Goal: Task Accomplishment & Management: Manage account settings

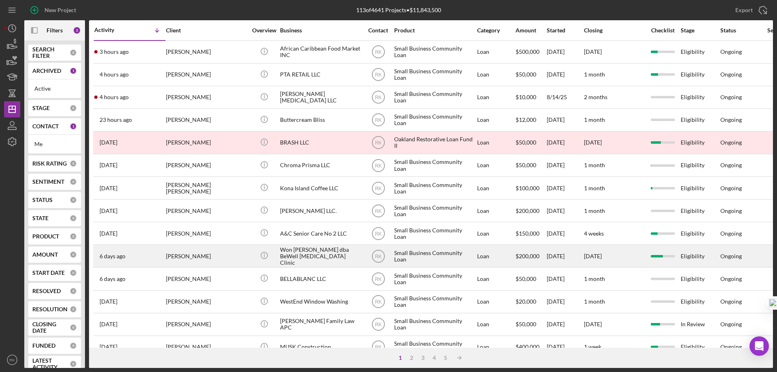
click at [396, 258] on div "Small Business Community Loan" at bounding box center [434, 255] width 81 height 21
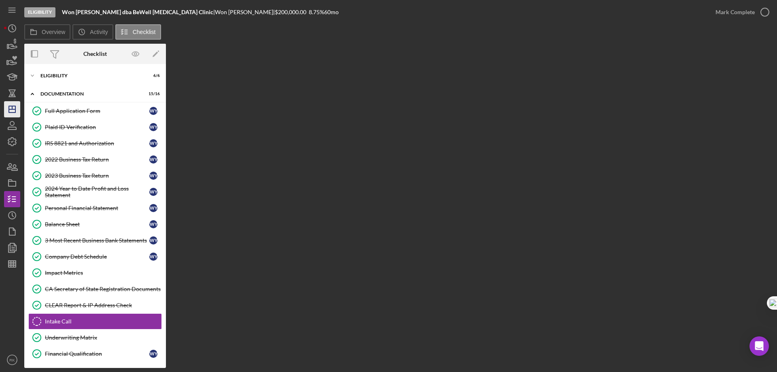
scroll to position [39, 0]
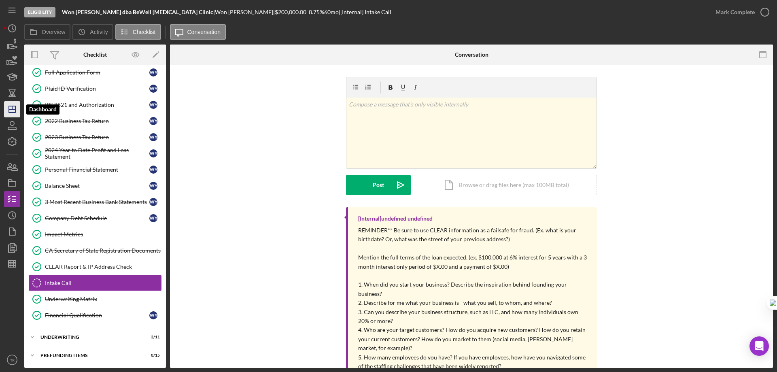
click at [11, 108] on icon "Icon/Dashboard" at bounding box center [12, 109] width 20 height 20
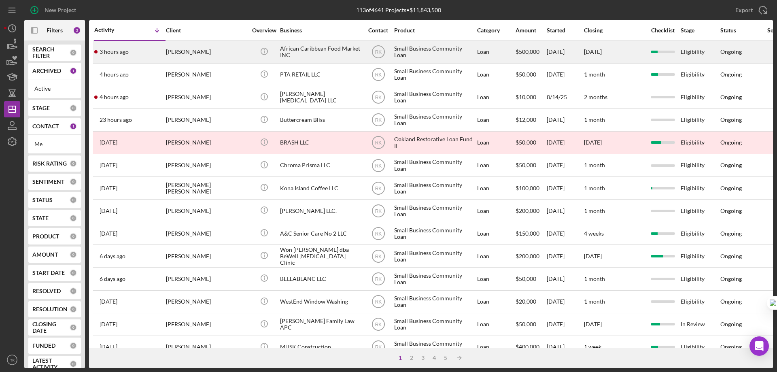
click at [301, 55] on div "African Caribbean Food Market INC" at bounding box center [320, 51] width 81 height 21
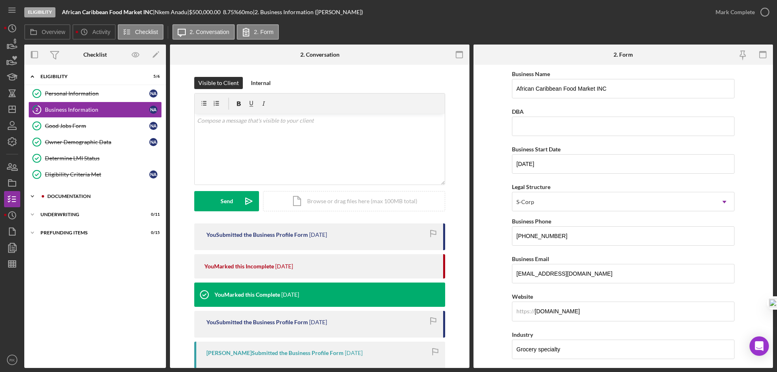
click at [72, 200] on div "Icon/Expander Documentation 9 / 16" at bounding box center [95, 196] width 142 height 16
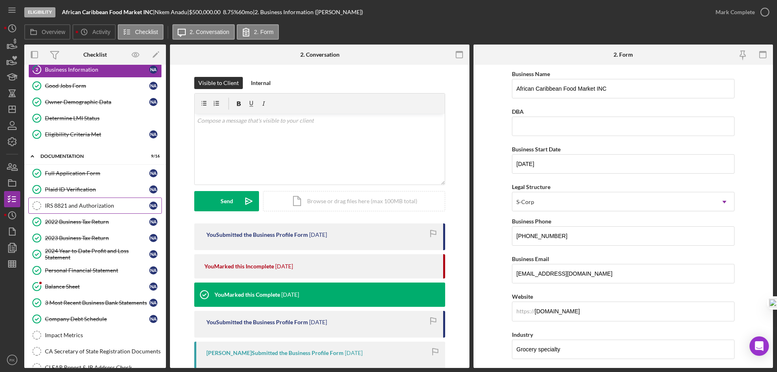
scroll to position [40, 0]
drag, startPoint x: 70, startPoint y: 283, endPoint x: 79, endPoint y: 283, distance: 9.3
click at [70, 283] on div "Balance Sheet" at bounding box center [97, 286] width 104 height 6
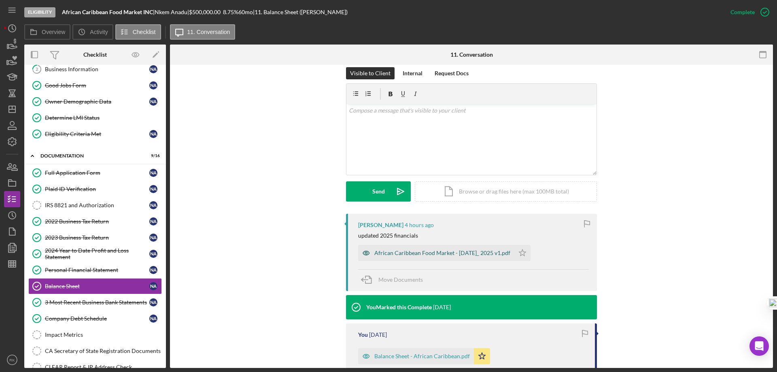
scroll to position [121, 0]
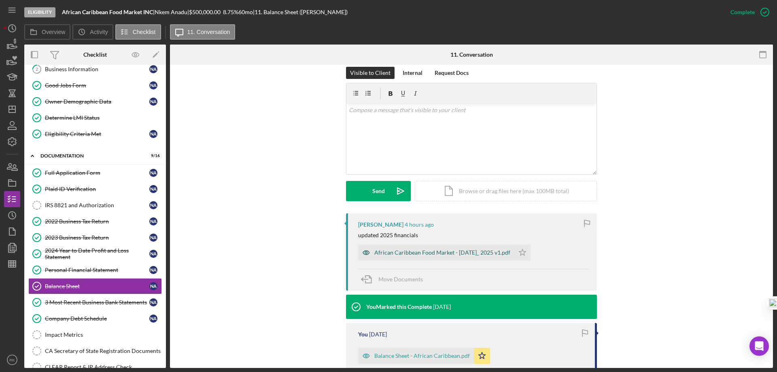
click at [441, 253] on div "African Caribbean Food Market - [DATE]_ 2025 v1.pdf" at bounding box center [443, 252] width 136 height 6
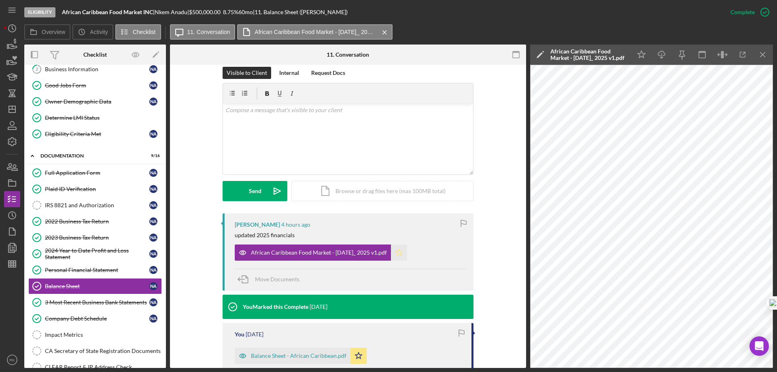
click at [397, 253] on polygon "button" at bounding box center [399, 252] width 7 height 6
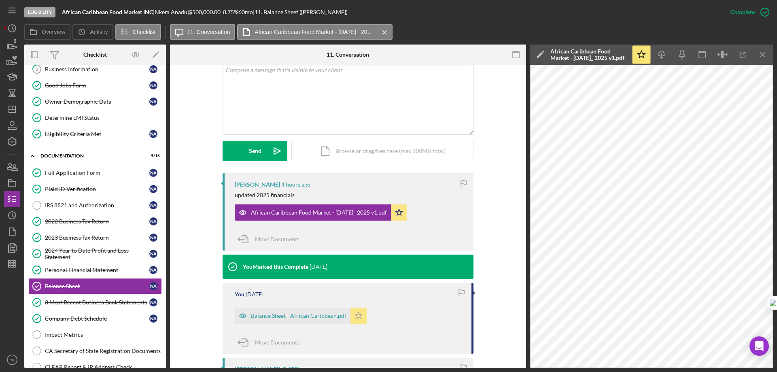
scroll to position [162, 0]
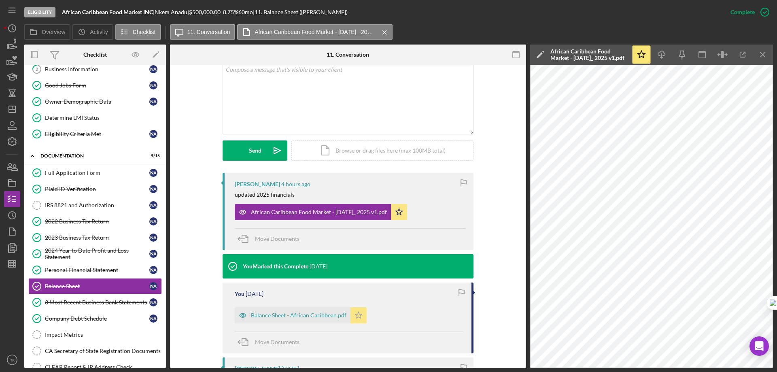
drag, startPoint x: 358, startPoint y: 317, endPoint x: 445, endPoint y: 295, distance: 90.4
click at [359, 317] on icon "Icon/Star" at bounding box center [359, 315] width 16 height 16
click at [764, 54] on line "button" at bounding box center [763, 54] width 4 height 4
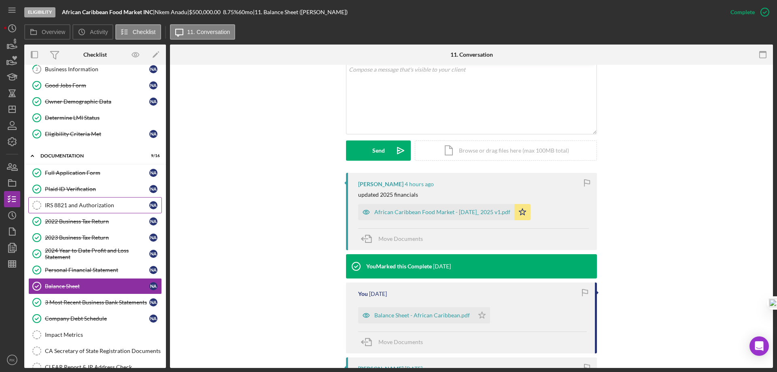
click at [87, 209] on link "IRS 8821 and Authorization IRS 8821 and Authorization N A" at bounding box center [95, 205] width 134 height 16
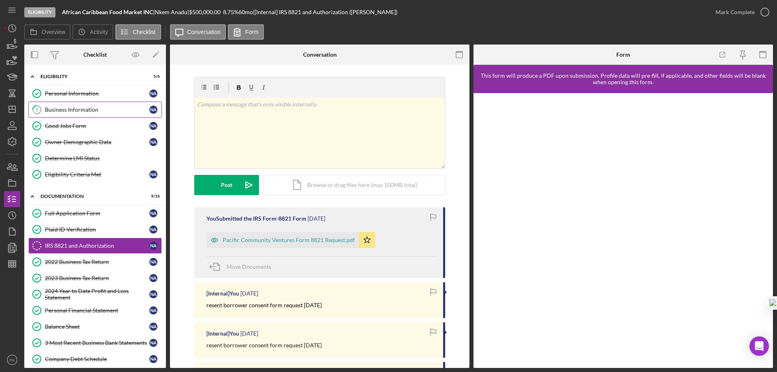
click at [72, 111] on div "Business Information" at bounding box center [97, 109] width 104 height 6
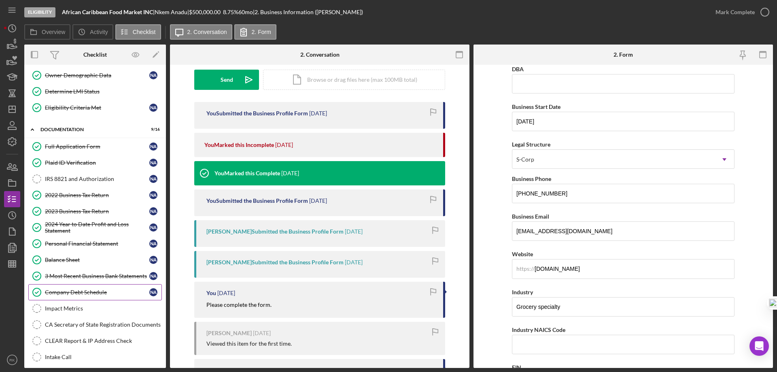
scroll to position [67, 0]
click at [76, 227] on div "2024 Year to Date Profit and Loss Statement" at bounding box center [97, 227] width 104 height 13
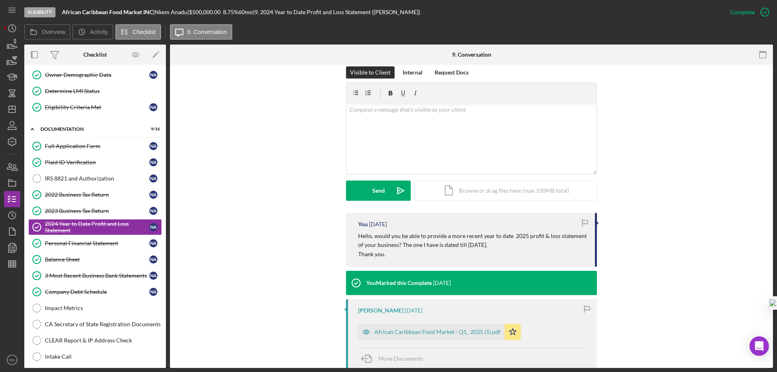
scroll to position [121, 0]
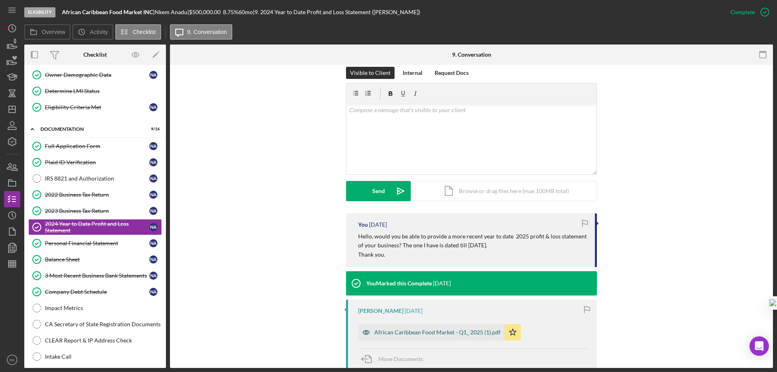
drag, startPoint x: 447, startPoint y: 330, endPoint x: 473, endPoint y: 326, distance: 26.3
click at [447, 330] on div "African Caribbean Food Market - Q1_ 2025 (1).pdf" at bounding box center [438, 332] width 126 height 6
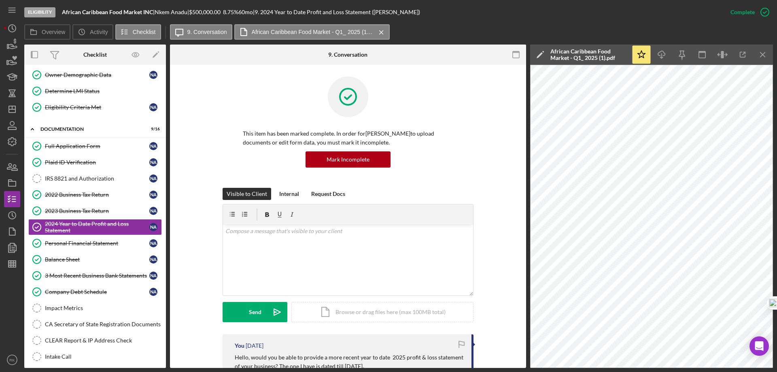
scroll to position [0, 0]
click at [350, 163] on div "Mark Incomplete" at bounding box center [348, 160] width 43 height 16
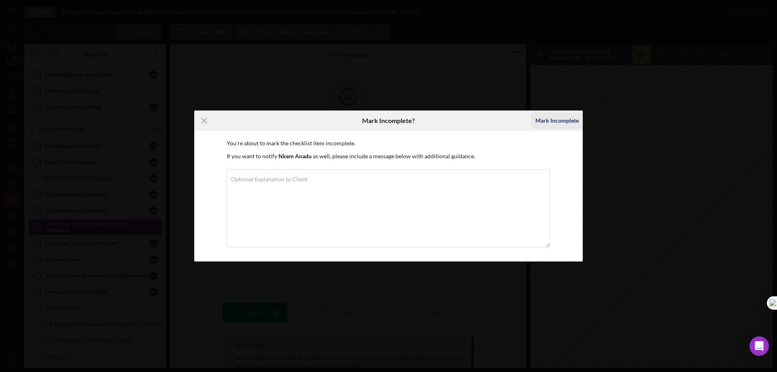
click at [559, 120] on div "Mark Incomplete" at bounding box center [557, 121] width 43 height 16
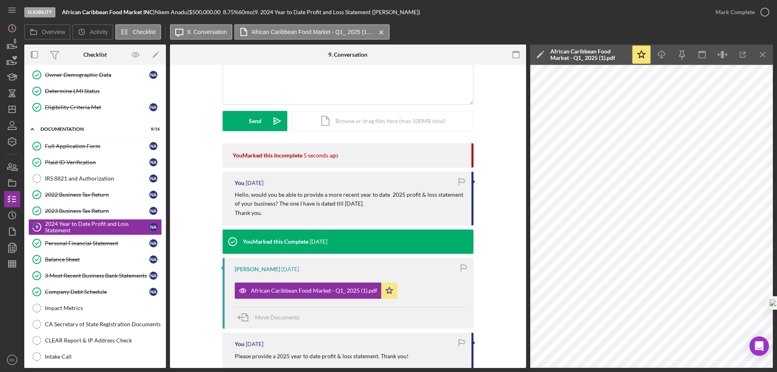
scroll to position [81, 0]
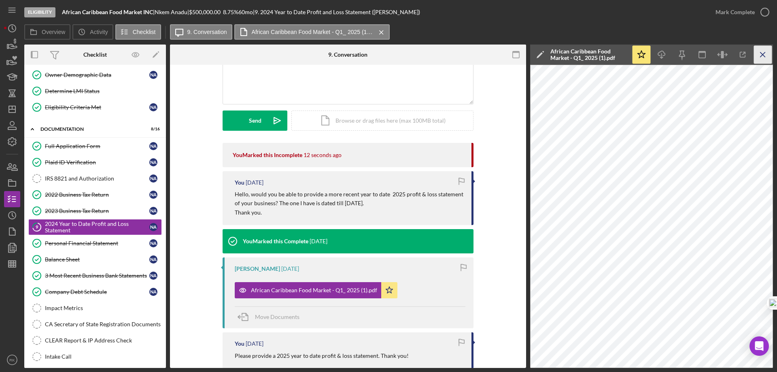
click at [767, 56] on icon "Icon/Menu Close" at bounding box center [763, 55] width 18 height 18
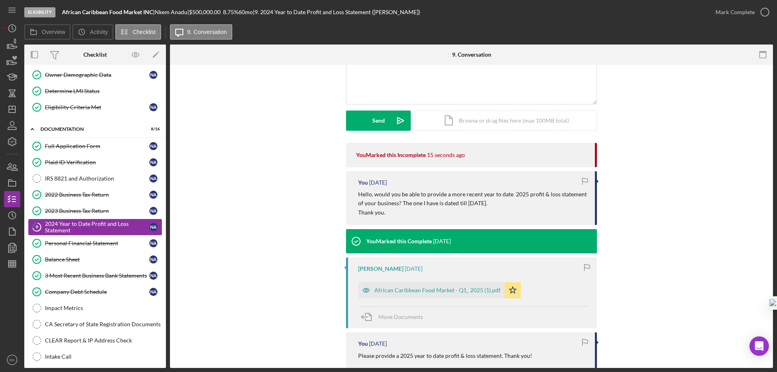
click at [86, 230] on div "2024 Year to Date Profit and Loss Statement" at bounding box center [97, 227] width 104 height 13
click at [434, 293] on div "African Caribbean Food Market - Q1_ 2025 (1).pdf" at bounding box center [438, 290] width 126 height 6
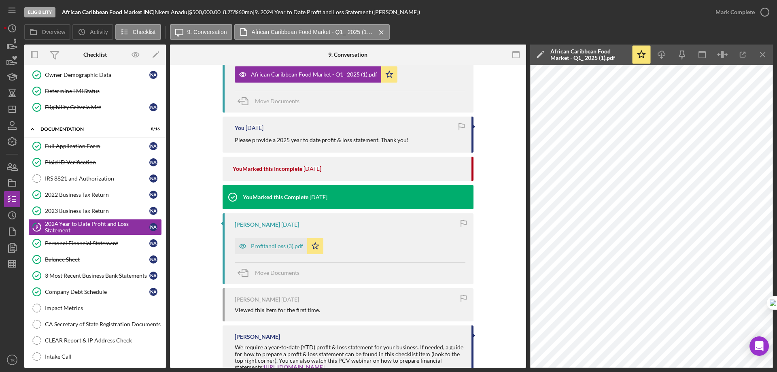
scroll to position [297, 0]
click at [270, 249] on div "ProfitandLoss (3).pdf" at bounding box center [277, 246] width 52 height 6
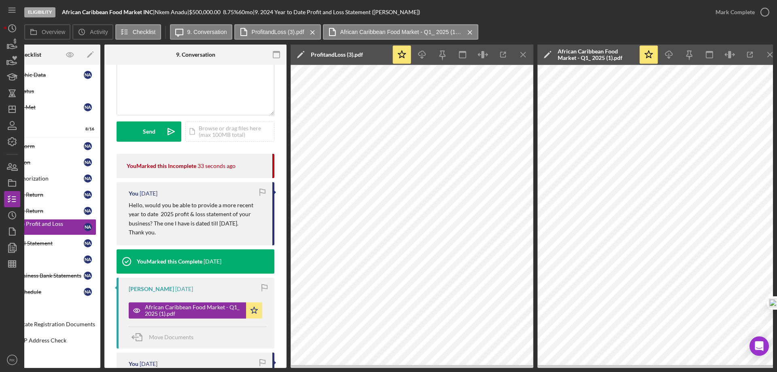
scroll to position [0, 73]
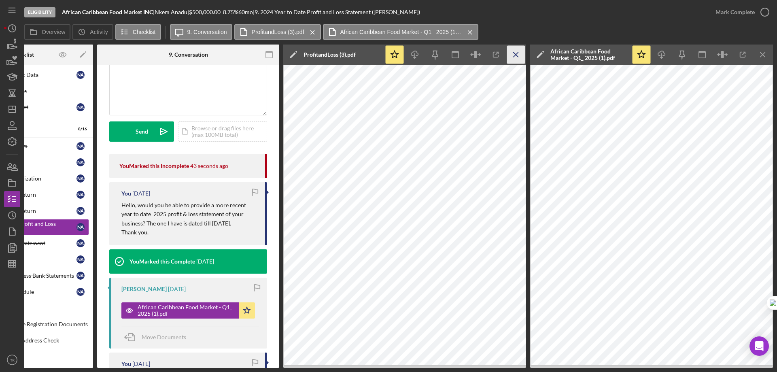
click at [516, 56] on icon "Icon/Menu Close" at bounding box center [516, 55] width 18 height 18
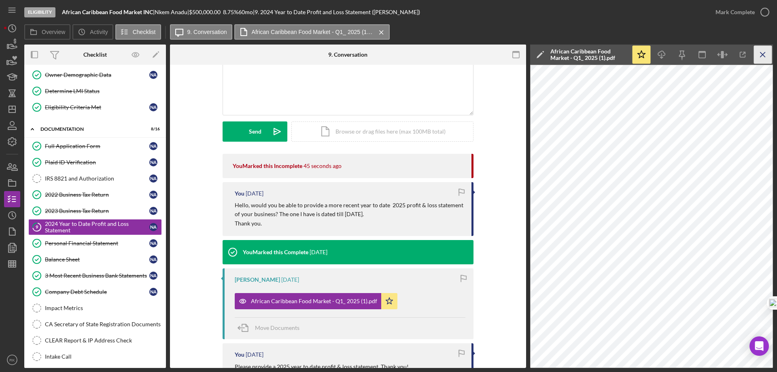
click at [763, 53] on icon "Icon/Menu Close" at bounding box center [763, 55] width 18 height 18
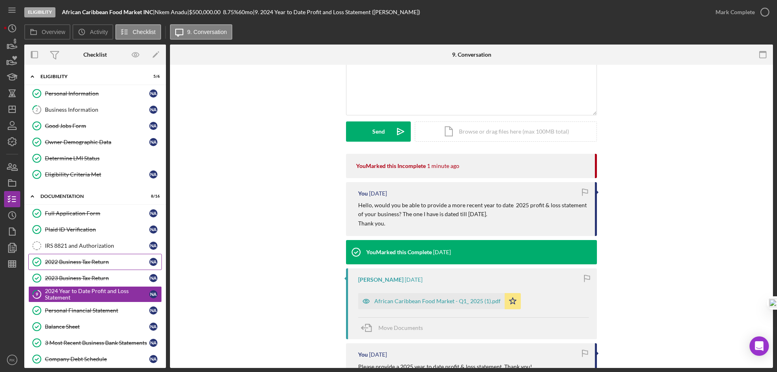
click at [80, 263] on div "2022 Business Tax Return" at bounding box center [97, 262] width 104 height 6
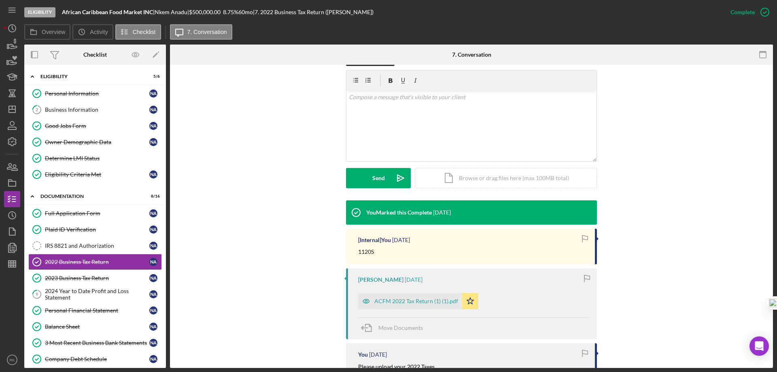
scroll to position [135, 0]
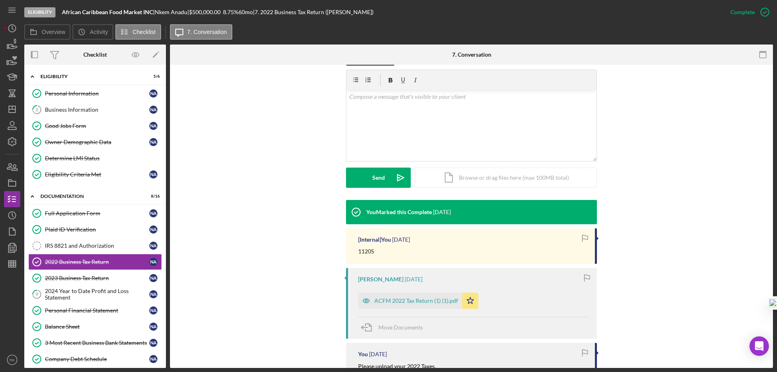
drag, startPoint x: 417, startPoint y: 301, endPoint x: 407, endPoint y: 295, distance: 11.6
click at [417, 300] on div "ACFM 2022 Tax Return (1) (1).pdf" at bounding box center [417, 301] width 84 height 6
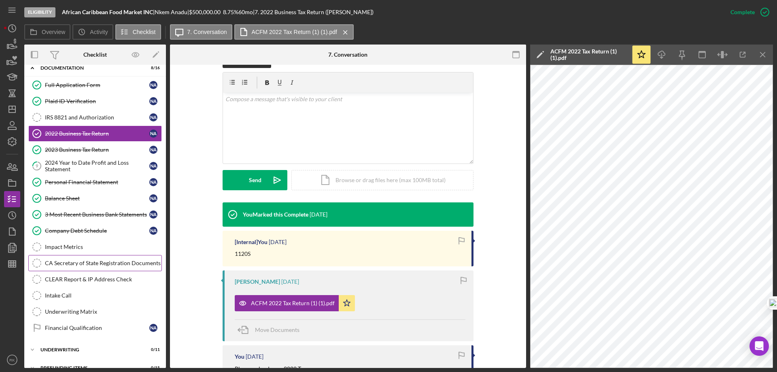
scroll to position [141, 0]
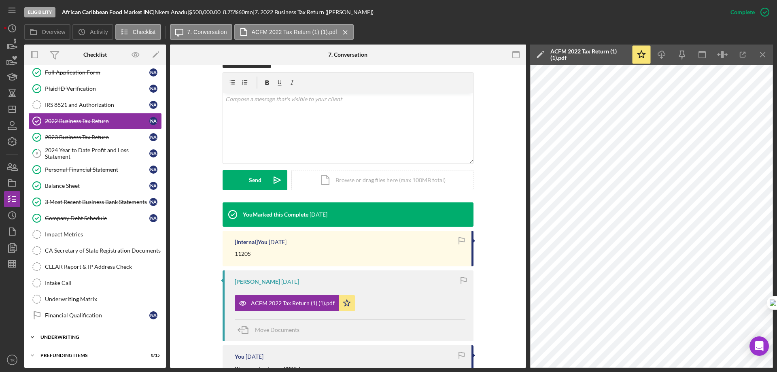
drag, startPoint x: 68, startPoint y: 339, endPoint x: 85, endPoint y: 331, distance: 19.2
click at [68, 339] on div "Underwriting" at bounding box center [97, 337] width 115 height 5
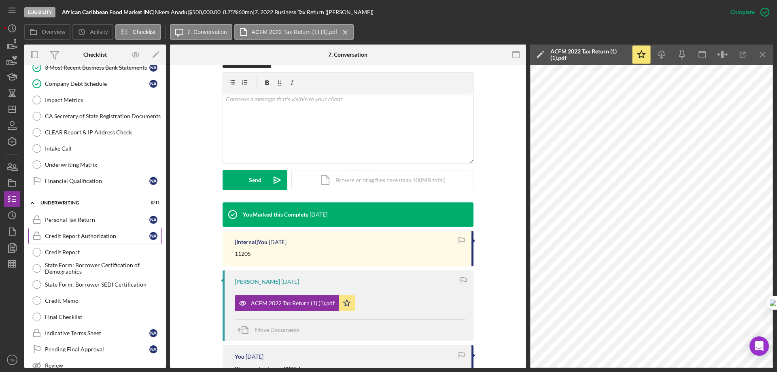
scroll to position [276, 0]
click at [91, 236] on div "Credit Report Authorization" at bounding box center [97, 235] width 104 height 6
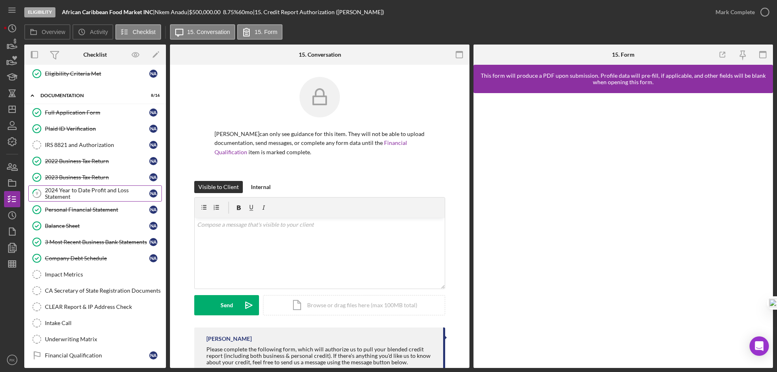
scroll to position [100, 0]
click at [70, 167] on link "2022 Business Tax Return 2022 Business Tax Return N A" at bounding box center [95, 161] width 134 height 16
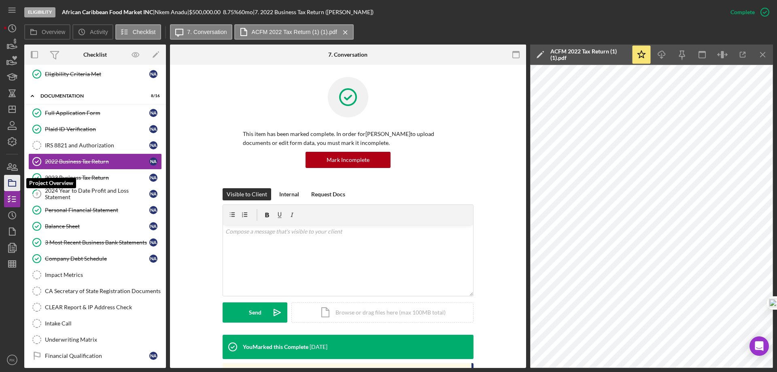
drag, startPoint x: 11, startPoint y: 185, endPoint x: 21, endPoint y: 182, distance: 10.4
click at [11, 184] on icon "button" at bounding box center [12, 183] width 20 height 20
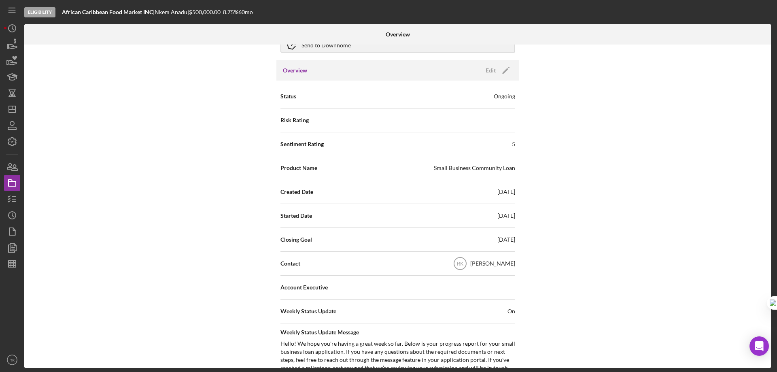
scroll to position [67, 0]
click at [12, 166] on icon "button" at bounding box center [9, 167] width 4 height 6
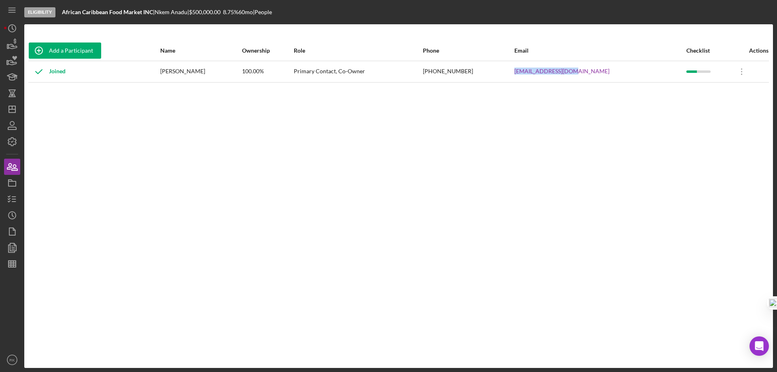
drag, startPoint x: 545, startPoint y: 72, endPoint x: 607, endPoint y: 67, distance: 62.5
click at [607, 67] on td "[EMAIL_ADDRESS][DOMAIN_NAME]" at bounding box center [600, 71] width 172 height 21
copy link "[EMAIL_ADDRESS][DOMAIN_NAME]"
click at [9, 202] on icon "button" at bounding box center [12, 199] width 20 height 20
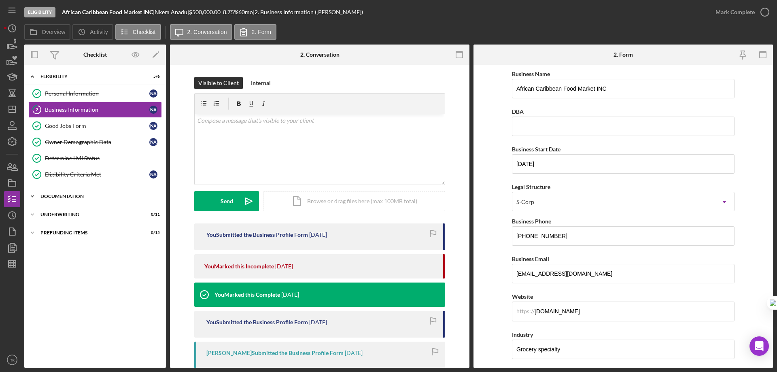
click at [50, 199] on div "Icon/Expander Documentation 8 / 16" at bounding box center [95, 196] width 142 height 16
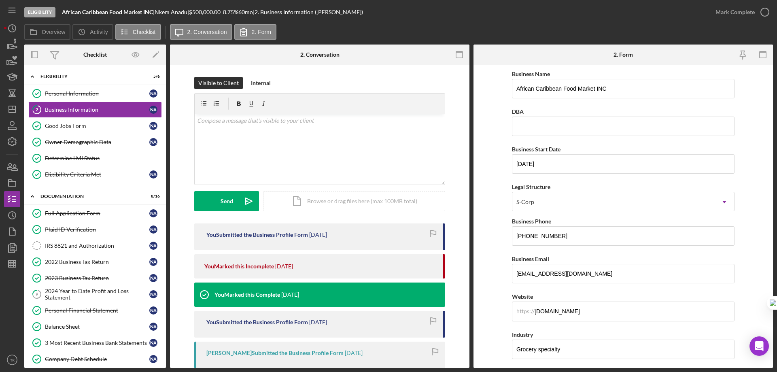
click at [73, 264] on div "2022 Business Tax Return" at bounding box center [97, 262] width 104 height 6
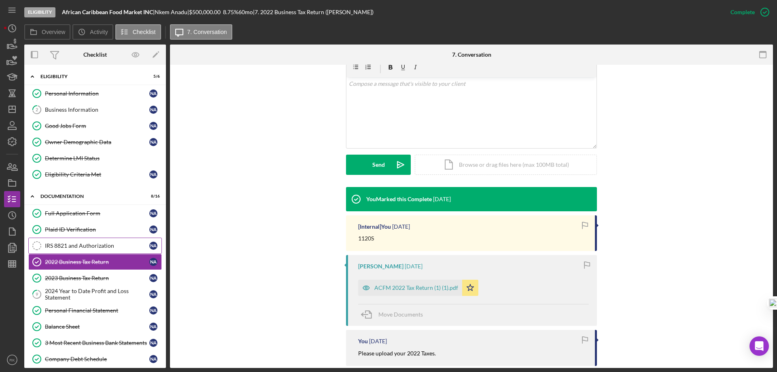
scroll to position [148, 0]
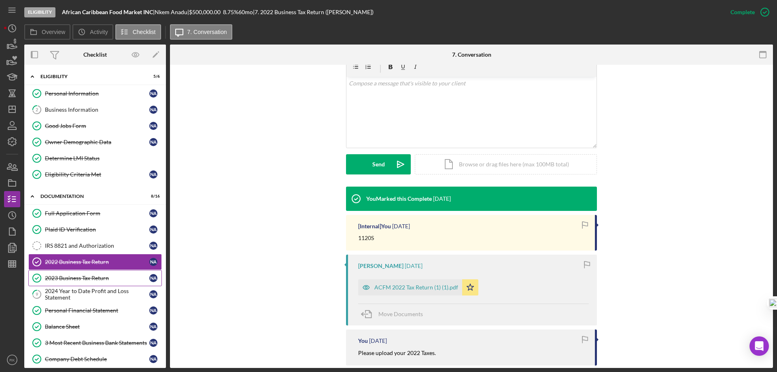
drag, startPoint x: 71, startPoint y: 276, endPoint x: 62, endPoint y: 278, distance: 9.9
click at [71, 276] on div "2023 Business Tax Return" at bounding box center [97, 278] width 104 height 6
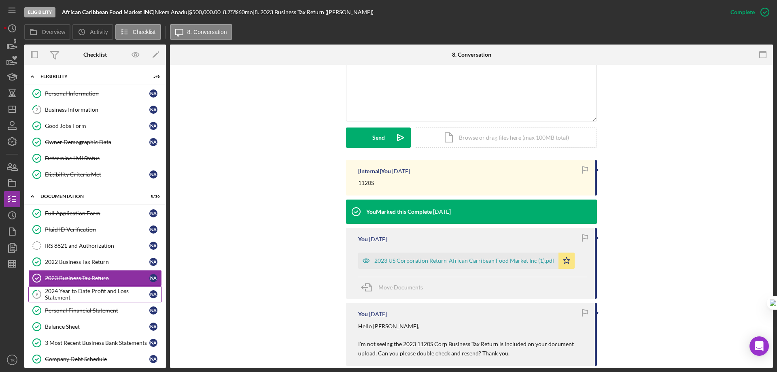
scroll to position [175, 0]
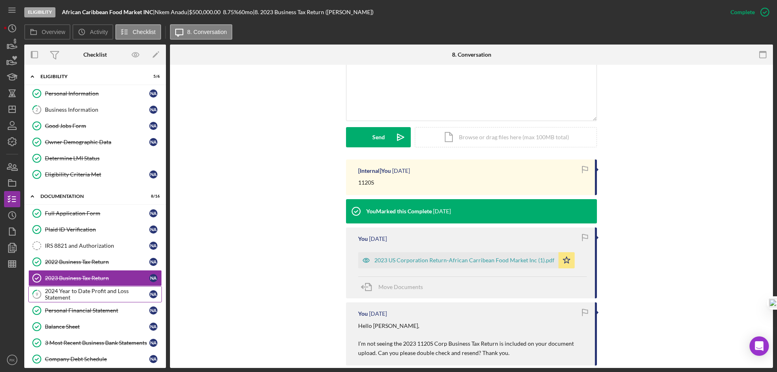
click at [78, 297] on div "2024 Year to Date Profit and Loss Statement" at bounding box center [97, 294] width 104 height 13
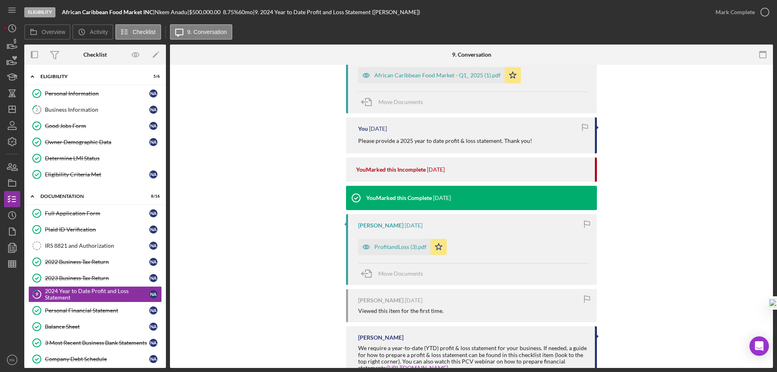
scroll to position [297, 0]
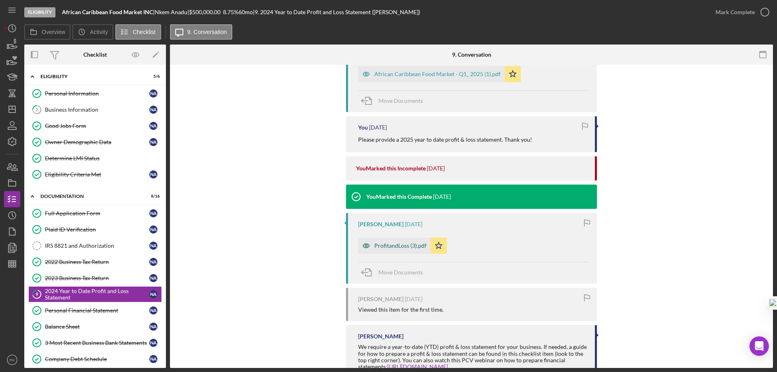
click at [393, 245] on div "ProfitandLoss (3).pdf" at bounding box center [401, 246] width 52 height 6
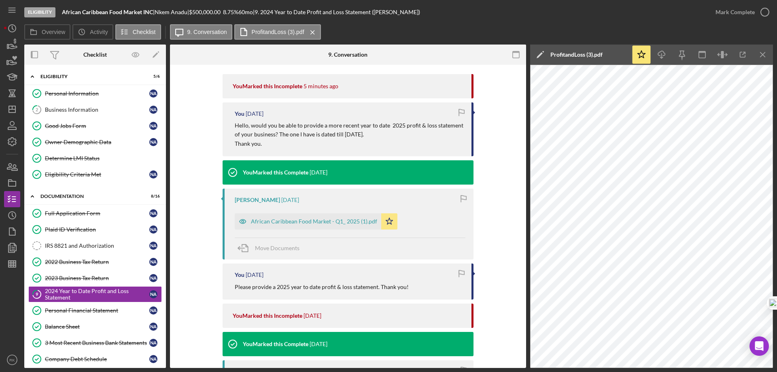
scroll to position [149, 0]
click at [64, 245] on div "IRS 8821 and Authorization" at bounding box center [97, 246] width 104 height 6
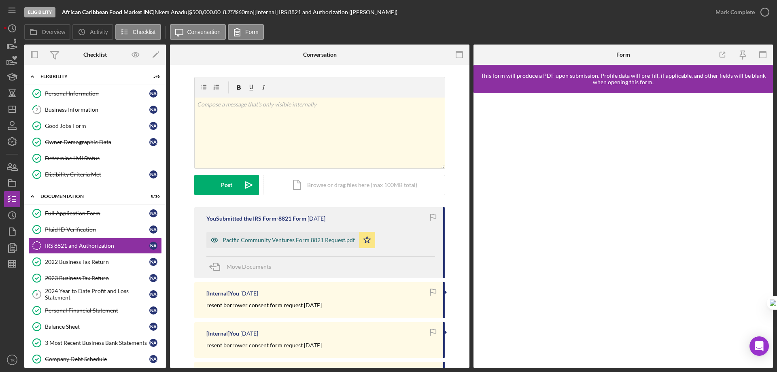
drag, startPoint x: 265, startPoint y: 241, endPoint x: 302, endPoint y: 241, distance: 37.3
click at [266, 241] on div "Pacific Community Ventures Form 8821 Request.pdf" at bounding box center [289, 240] width 132 height 6
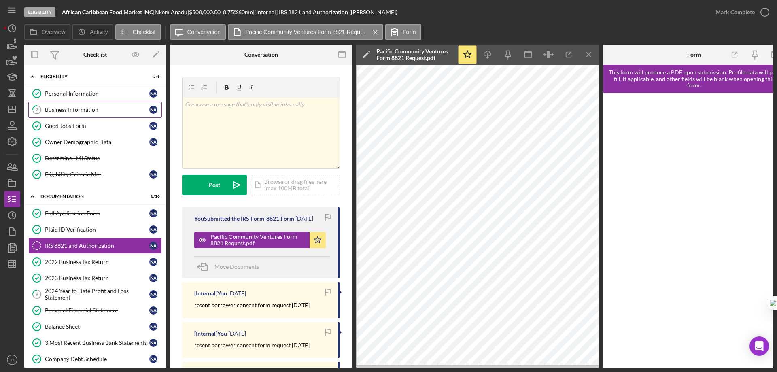
click at [65, 114] on link "2 Business Information N A" at bounding box center [95, 110] width 134 height 16
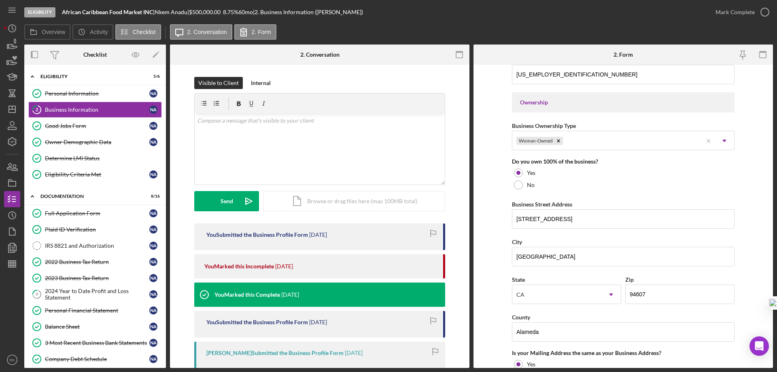
scroll to position [351, 0]
drag, startPoint x: 75, startPoint y: 280, endPoint x: 168, endPoint y: 268, distance: 94.0
click at [75, 280] on div "2023 Business Tax Return" at bounding box center [97, 278] width 104 height 6
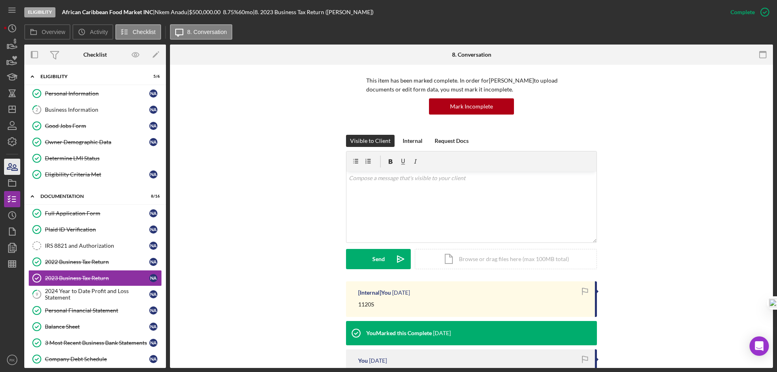
scroll to position [54, 0]
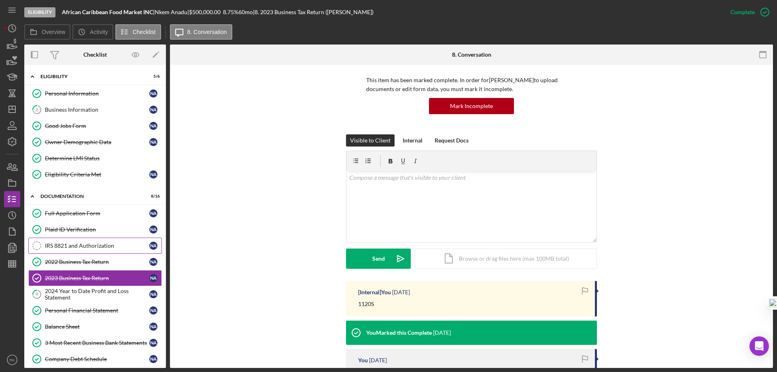
drag, startPoint x: 79, startPoint y: 245, endPoint x: 89, endPoint y: 247, distance: 10.6
click at [79, 245] on div "IRS 8821 and Authorization" at bounding box center [97, 246] width 104 height 6
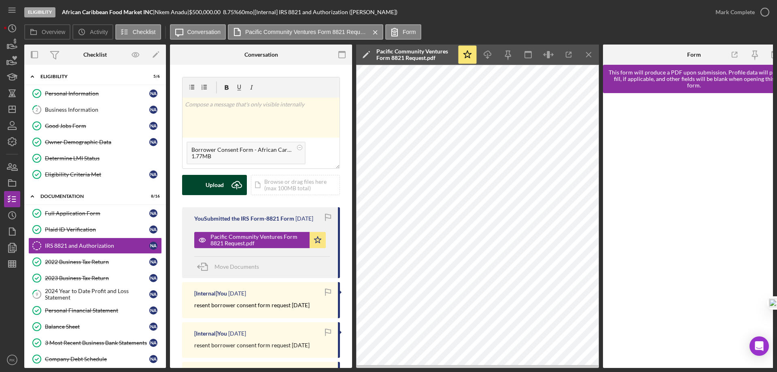
click at [221, 184] on div "Upload" at bounding box center [215, 185] width 18 height 20
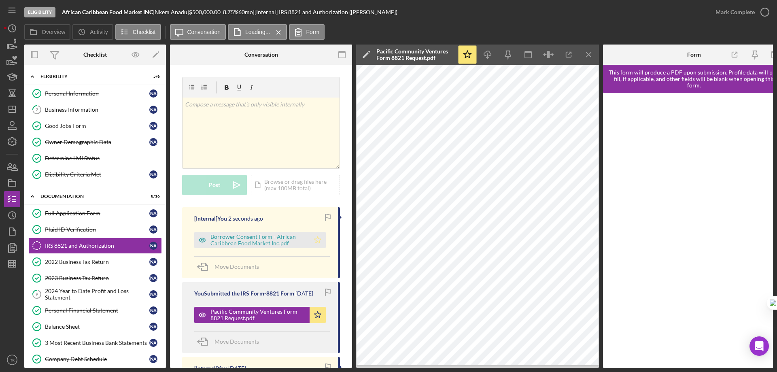
click at [316, 238] on polygon "button" at bounding box center [318, 239] width 7 height 6
click at [315, 318] on icon "Icon/Star" at bounding box center [318, 315] width 16 height 16
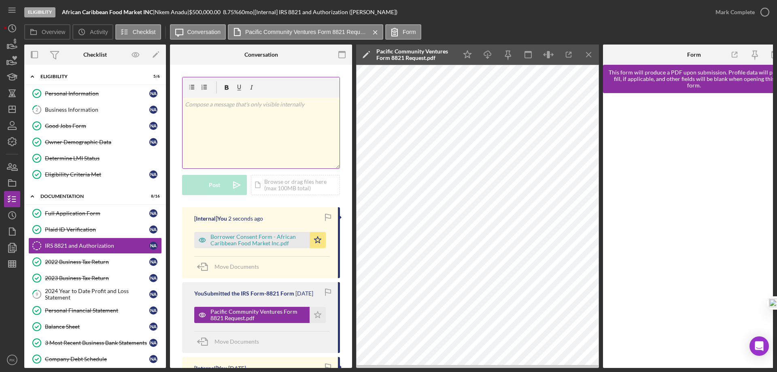
click at [226, 115] on div "v Color teal Color pink Remove color Add row above Add row below Add column bef…" at bounding box center [261, 133] width 157 height 71
click at [218, 187] on div "Post" at bounding box center [214, 185] width 11 height 20
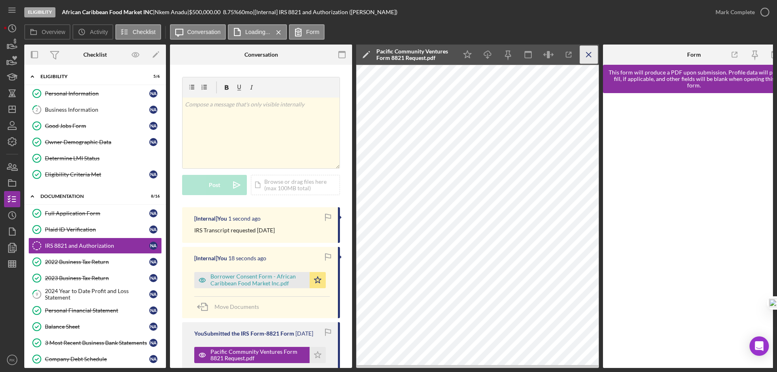
click at [589, 57] on icon "Icon/Menu Close" at bounding box center [589, 55] width 18 height 18
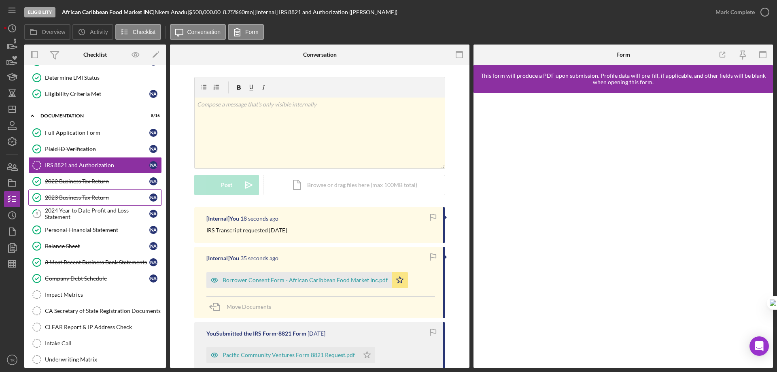
scroll to position [81, 0]
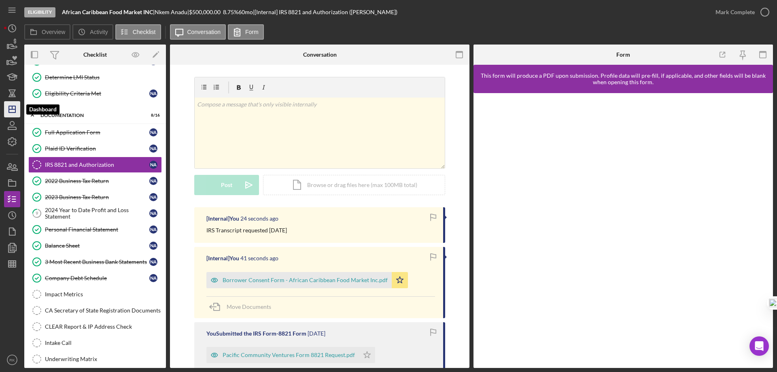
click at [15, 110] on polygon "button" at bounding box center [12, 109] width 6 height 6
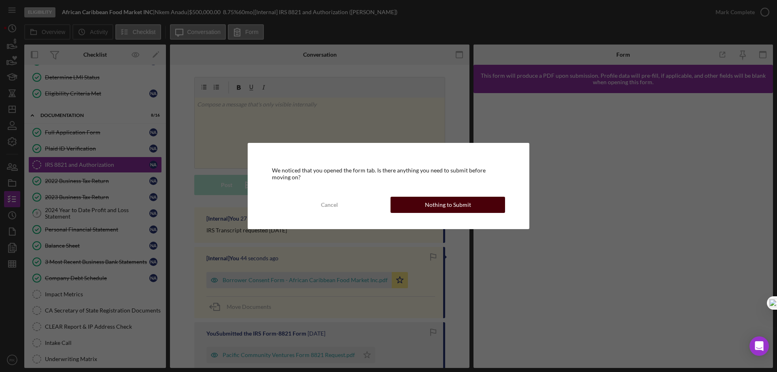
click at [422, 203] on button "Nothing to Submit" at bounding box center [448, 205] width 115 height 16
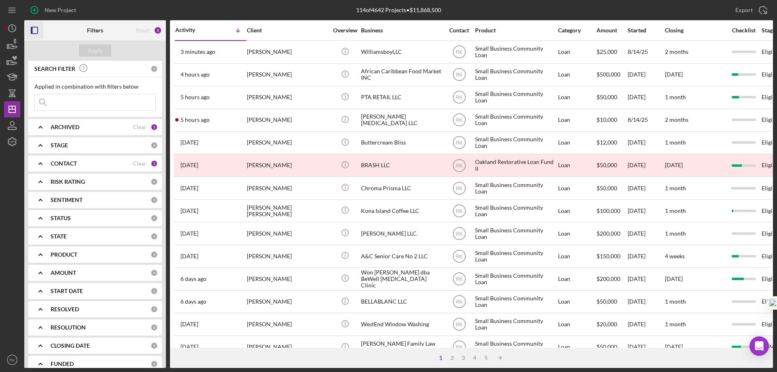
click at [38, 30] on rect "button" at bounding box center [34, 30] width 6 height 6
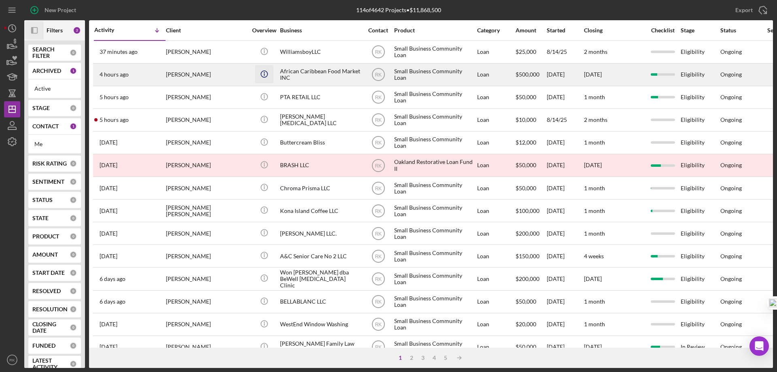
drag, startPoint x: 260, startPoint y: 79, endPoint x: 180, endPoint y: 85, distance: 79.6
click at [260, 79] on icon "Icon/Info" at bounding box center [264, 74] width 18 height 18
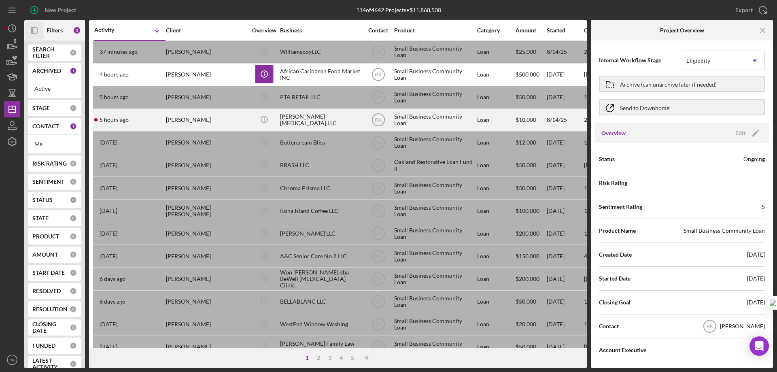
click at [204, 116] on div "[PERSON_NAME]" at bounding box center [206, 119] width 81 height 21
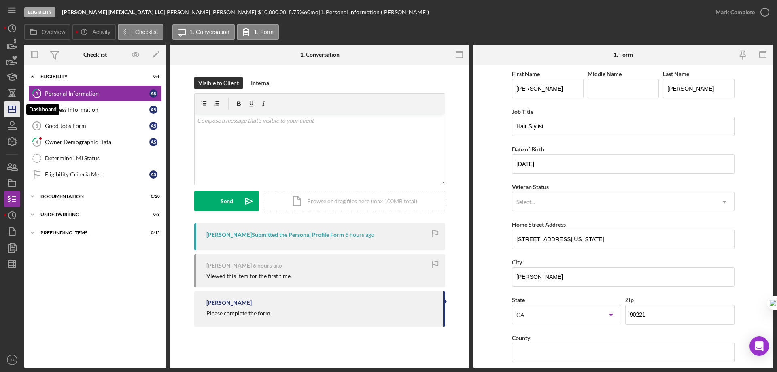
click at [12, 102] on icon "Icon/Dashboard" at bounding box center [12, 109] width 20 height 20
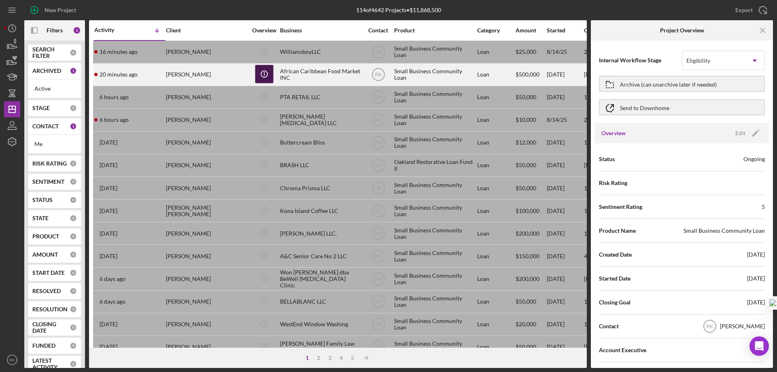
click at [265, 74] on icon "Icon/Info" at bounding box center [264, 74] width 18 height 18
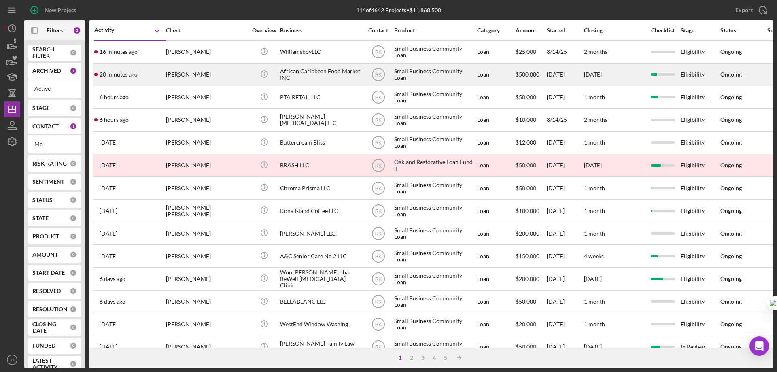
click at [189, 79] on div "[PERSON_NAME]" at bounding box center [206, 74] width 81 height 21
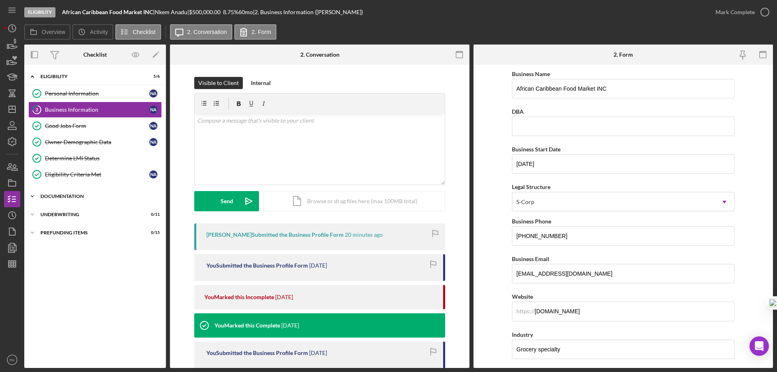
click at [57, 197] on div "Documentation" at bounding box center [97, 196] width 115 height 5
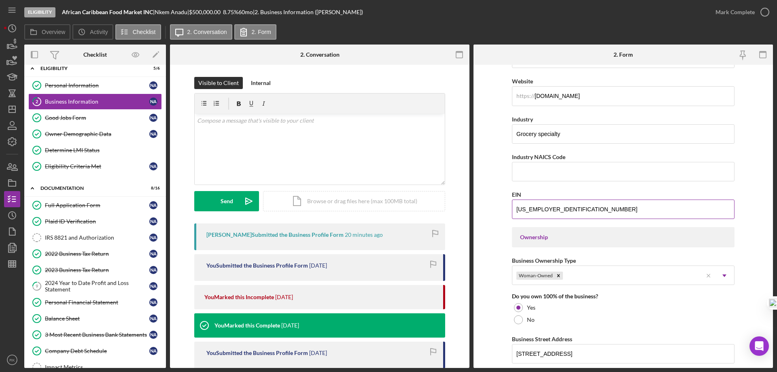
scroll to position [216, 0]
drag, startPoint x: 49, startPoint y: 257, endPoint x: 98, endPoint y: 251, distance: 49.8
click at [49, 257] on div "2022 Business Tax Return" at bounding box center [97, 254] width 104 height 6
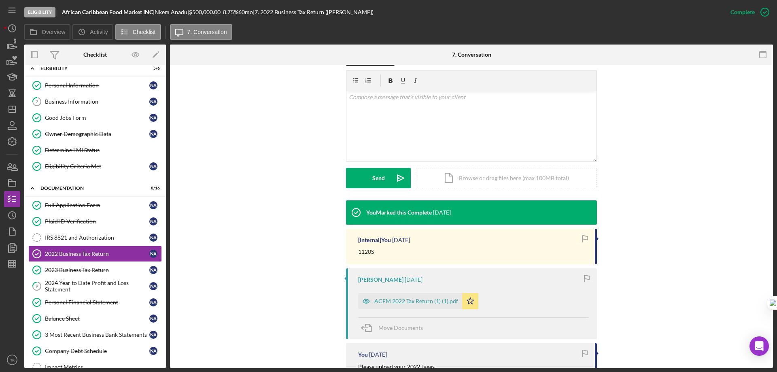
scroll to position [135, 0]
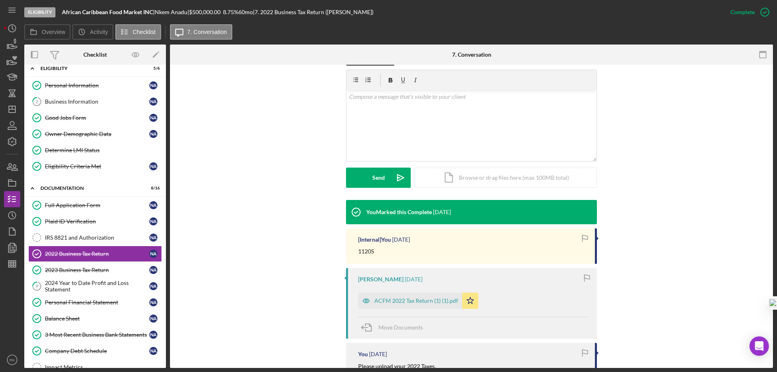
click at [398, 303] on div "ACFM 2022 Tax Return (1) (1).pdf" at bounding box center [417, 301] width 84 height 6
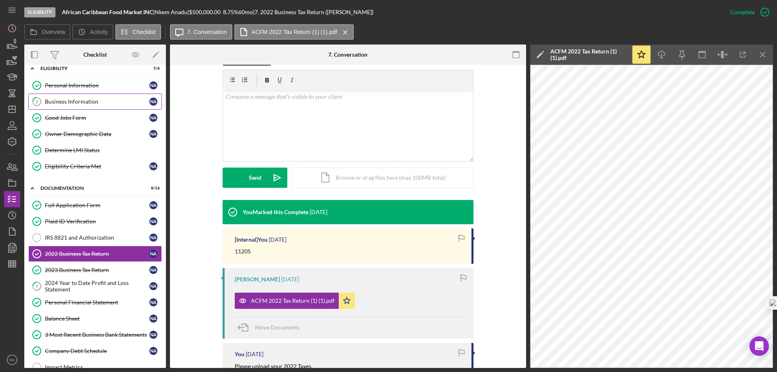
click at [58, 98] on link "2 Business Information N A" at bounding box center [95, 102] width 134 height 16
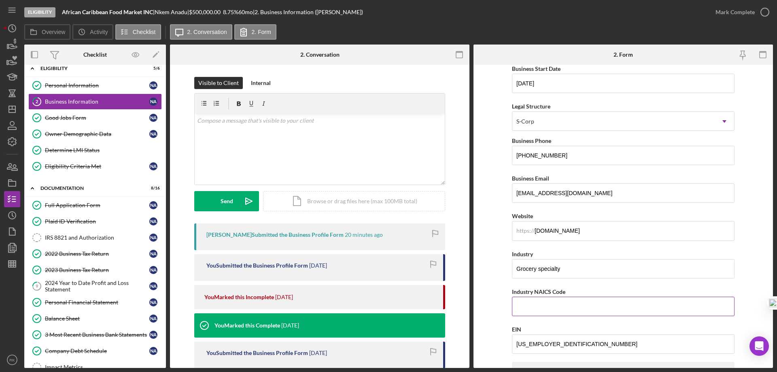
scroll to position [81, 0]
click at [541, 307] on input "Industry NAICS Code" at bounding box center [623, 305] width 223 height 19
type input "424400"
click at [570, 325] on div "EIN" at bounding box center [623, 329] width 223 height 10
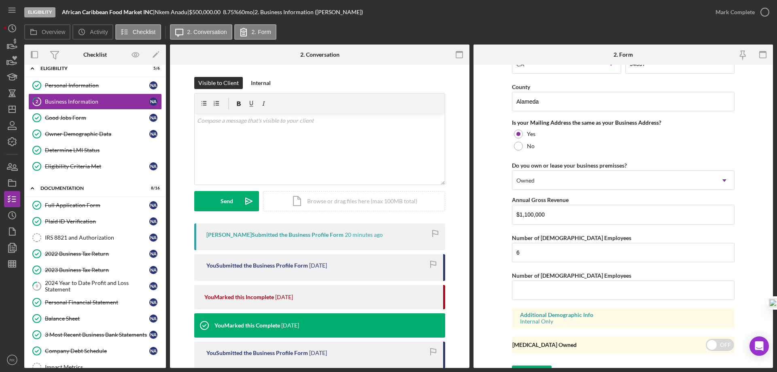
scroll to position [596, 0]
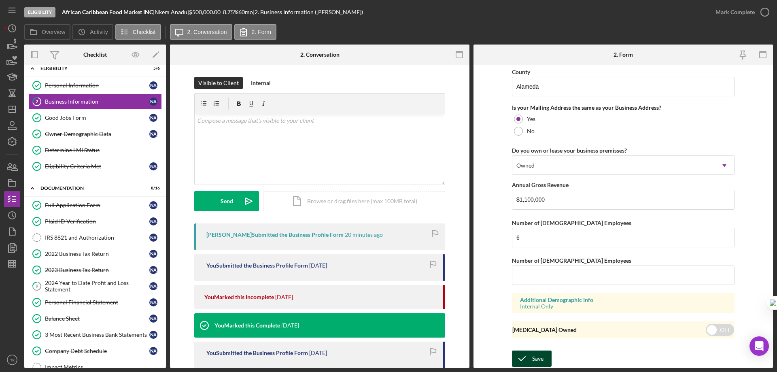
click at [547, 354] on button "Save" at bounding box center [532, 359] width 40 height 16
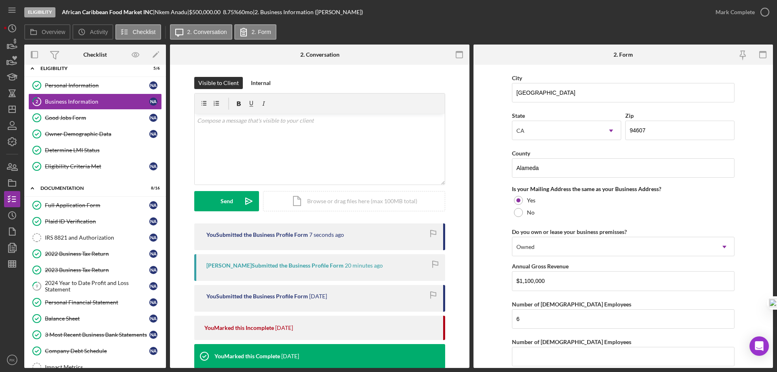
scroll to position [515, 0]
drag, startPoint x: 557, startPoint y: 281, endPoint x: 510, endPoint y: 280, distance: 46.6
click at [510, 280] on form "Business Name African Caribbean Food Market INC DBA Business Start Date [DATE] …" at bounding box center [624, 216] width 300 height 303
type input "$1,111,902"
click at [741, 324] on form "Business Name African Caribbean Food Market INC DBA Business Start Date [DATE] …" at bounding box center [624, 216] width 300 height 303
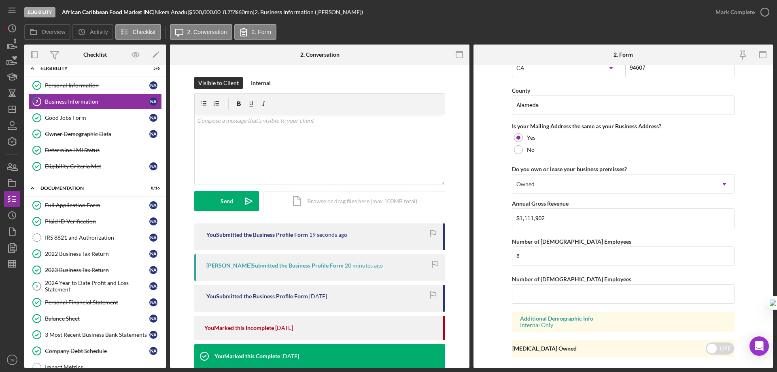
scroll to position [596, 0]
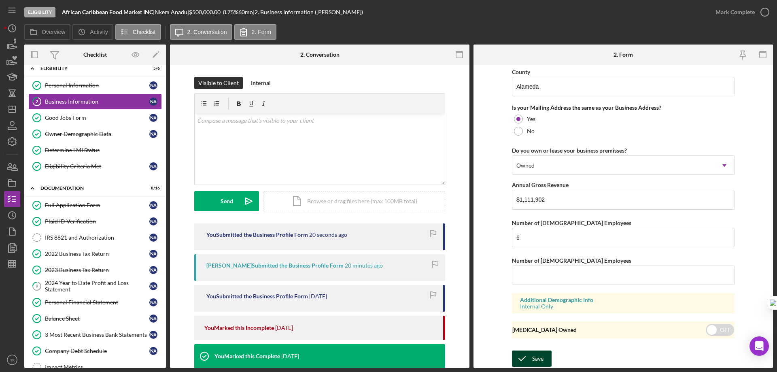
click at [530, 358] on icon "submit" at bounding box center [522, 359] width 20 height 20
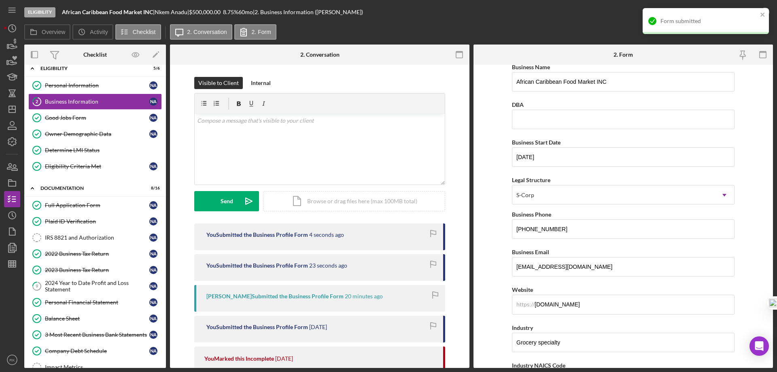
scroll to position [0, 0]
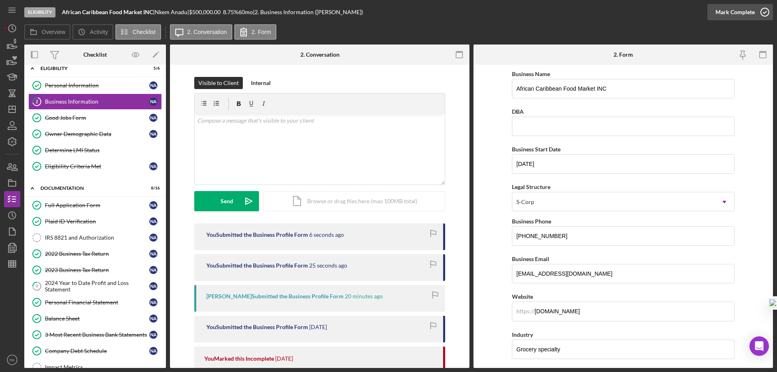
click at [767, 10] on icon "button" at bounding box center [765, 12] width 20 height 20
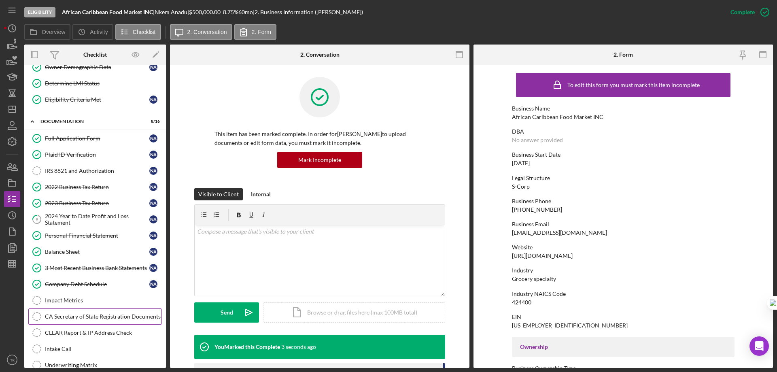
scroll to position [75, 0]
click at [91, 315] on div "CA Secretary of State Registration Documents" at bounding box center [103, 316] width 117 height 6
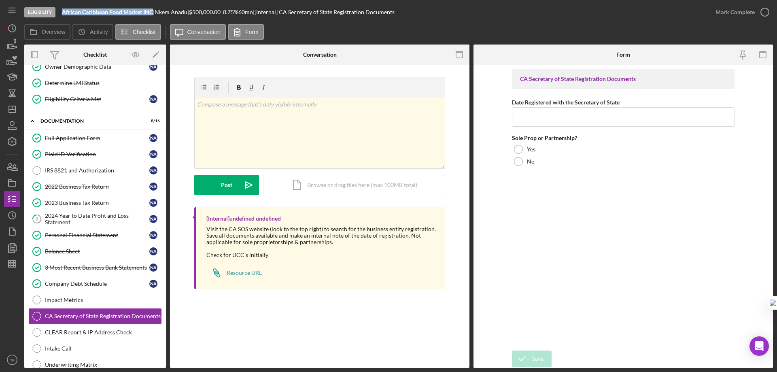
drag, startPoint x: 62, startPoint y: 12, endPoint x: 153, endPoint y: 13, distance: 91.5
click at [153, 13] on div "Eligibility African Caribbean Food Market INC | [PERSON_NAME] | $500,000.00 8.7…" at bounding box center [366, 12] width 684 height 24
copy b "African Caribbean Food Market INC"
click at [537, 120] on input "Date Registered with the Secretary of State" at bounding box center [623, 116] width 223 height 19
type input "[DATE]"
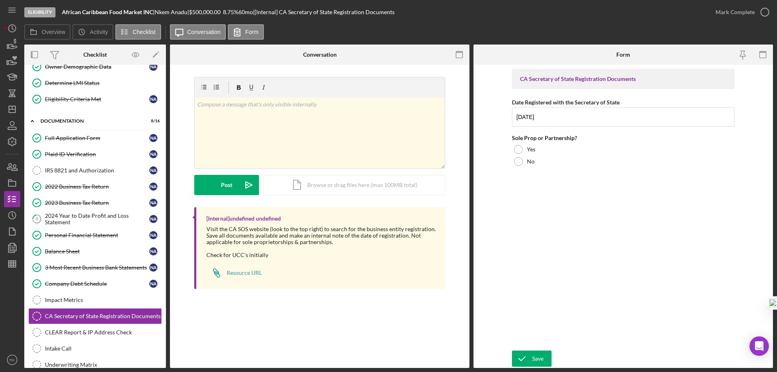
click at [517, 160] on div at bounding box center [518, 161] width 9 height 9
click at [535, 356] on div "Save" at bounding box center [537, 359] width 11 height 16
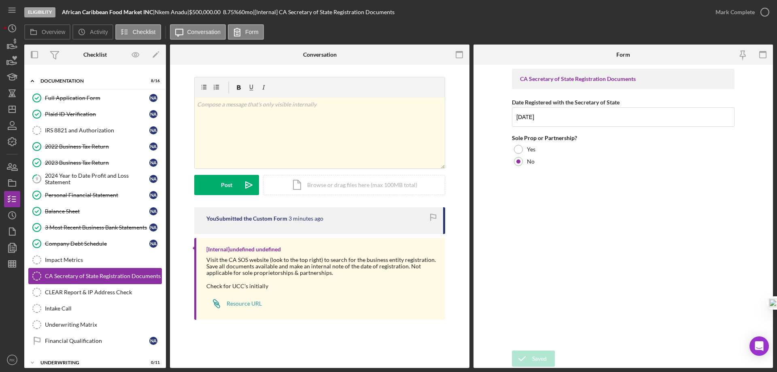
scroll to position [116, 0]
drag, startPoint x: 88, startPoint y: 275, endPoint x: 96, endPoint y: 274, distance: 8.1
click at [88, 275] on div "CA Secretary of State Registration Documents" at bounding box center [103, 276] width 117 height 6
click at [346, 187] on div "Icon/Document Browse or drag files here (max 100MB total) Tap to choose files o…" at bounding box center [354, 185] width 182 height 20
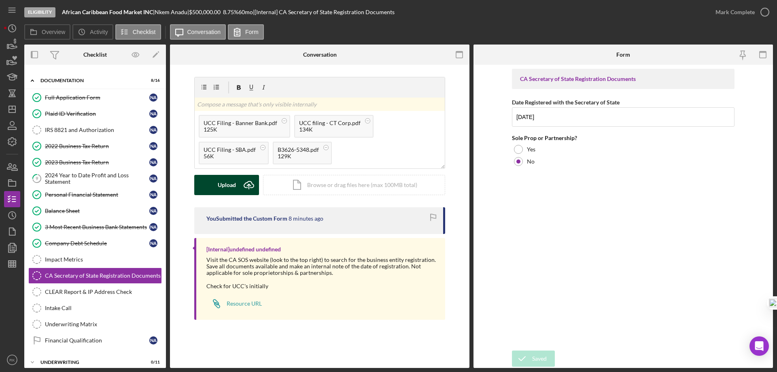
click at [226, 187] on div "Upload" at bounding box center [227, 185] width 18 height 20
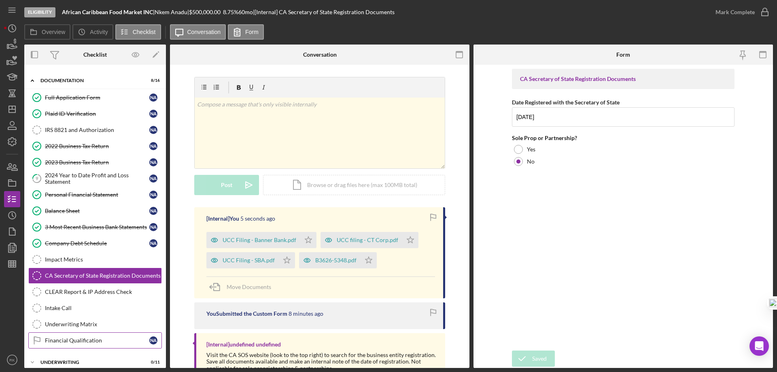
click at [94, 341] on div "Financial Qualification" at bounding box center [97, 340] width 104 height 6
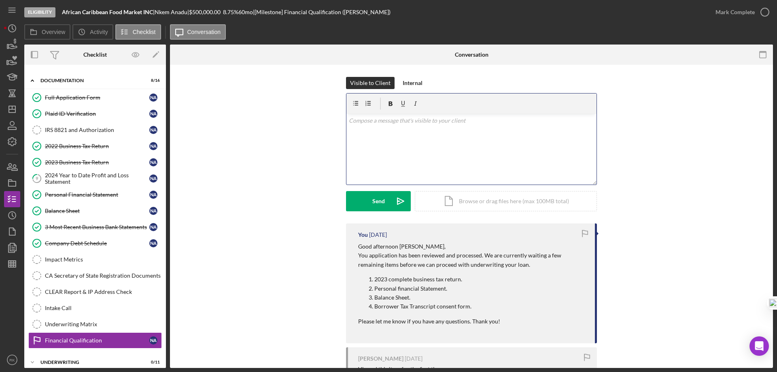
click at [380, 117] on p at bounding box center [472, 120] width 246 height 9
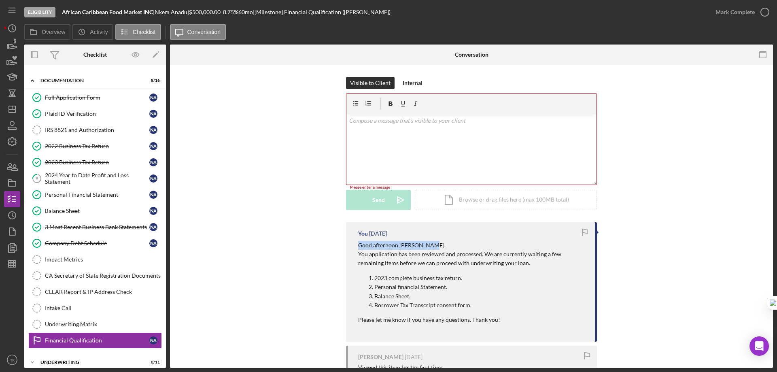
drag, startPoint x: 358, startPoint y: 246, endPoint x: 430, endPoint y: 247, distance: 71.3
click at [430, 247] on p "Good afternoon [PERSON_NAME]," at bounding box center [472, 245] width 229 height 9
copy p "Good afternoon [PERSON_NAME],"
click at [365, 123] on p at bounding box center [472, 120] width 246 height 9
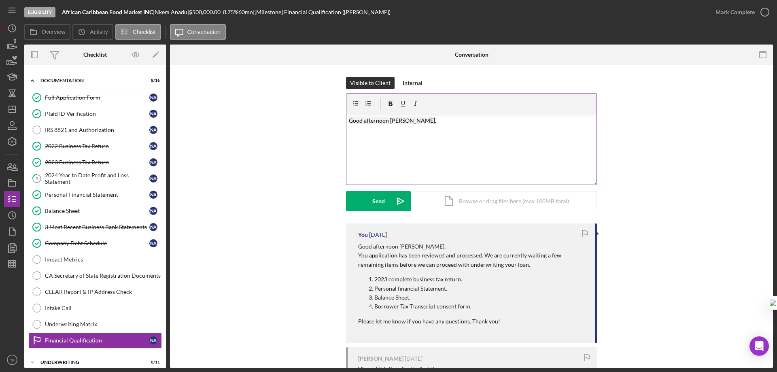
click at [421, 123] on p "Good afternoon [PERSON_NAME]," at bounding box center [472, 120] width 246 height 9
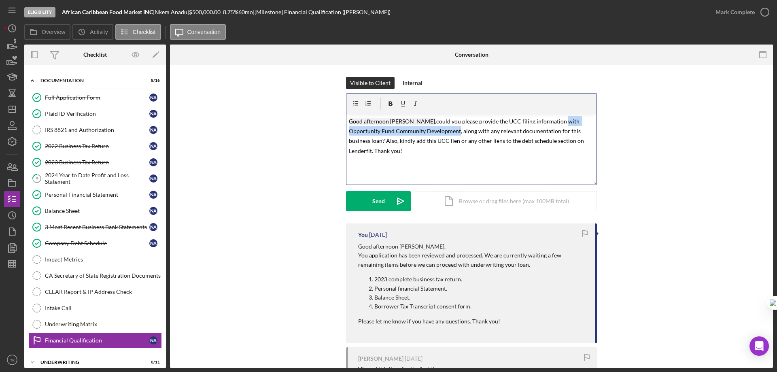
drag, startPoint x: 545, startPoint y: 121, endPoint x: 425, endPoint y: 134, distance: 120.9
click at [425, 134] on mark "could you please provide the UCC filing information with Opportunity Fund Commu…" at bounding box center [467, 136] width 236 height 36
click at [464, 121] on mark "could you please provide the UCC filing information with Opportunity Fund Commu…" at bounding box center [467, 136] width 236 height 36
drag, startPoint x: 442, startPoint y: 121, endPoint x: 486, endPoint y: 123, distance: 44.6
click at [486, 123] on mark "could you please provide the UCC filing information with Opportunity Fund Commu…" at bounding box center [467, 136] width 236 height 36
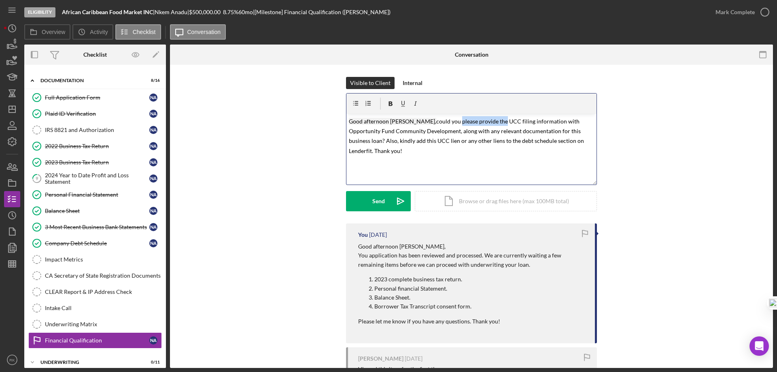
click at [486, 123] on mark "could you please provide the UCC filing information with Opportunity Fund Commu…" at bounding box center [467, 136] width 236 height 36
drag, startPoint x: 458, startPoint y: 121, endPoint x: 486, endPoint y: 119, distance: 28.0
click at [486, 119] on mark "could you please provide the UCC filing information with Opportunity Fund Commu…" at bounding box center [467, 136] width 236 height 36
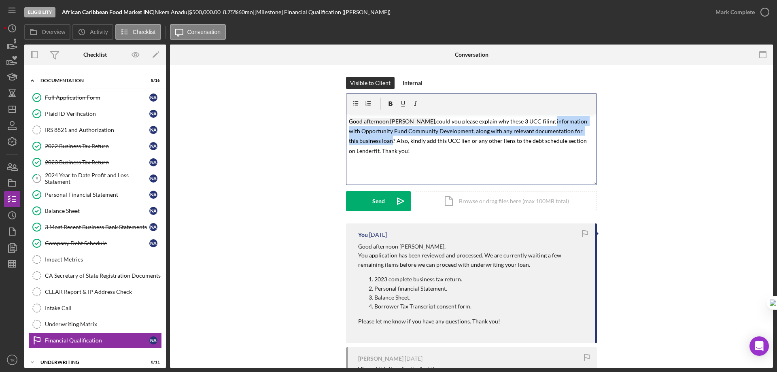
drag, startPoint x: 534, startPoint y: 121, endPoint x: 383, endPoint y: 141, distance: 152.7
click at [380, 139] on mark "could you please explain why these 3 UCC filing information with Opportunity Fu…" at bounding box center [469, 136] width 240 height 36
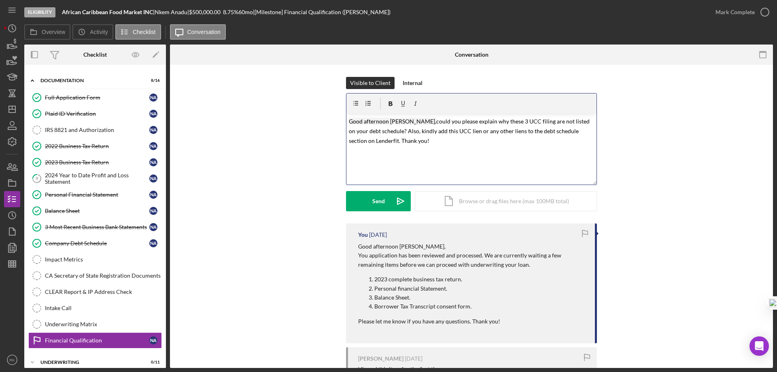
click at [386, 130] on mark "could you please explain why these 3 UCC filing are not listed on your debt sch…" at bounding box center [470, 131] width 242 height 27
click at [436, 130] on mark "could you please explain why these 3 UCC filing are not listed on your debt sch…" at bounding box center [470, 131] width 242 height 27
click at [485, 131] on mark "could you please explain why these 3 UCC filing are not listed on your debt sch…" at bounding box center [470, 131] width 242 height 27
click at [501, 153] on div "v Color teal Color pink Remove color Add row above Add row below Add column bef…" at bounding box center [472, 149] width 250 height 71
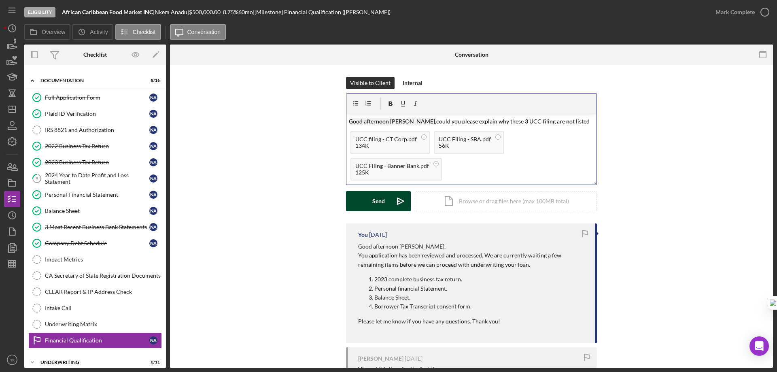
click at [380, 199] on div "Send" at bounding box center [379, 201] width 13 height 20
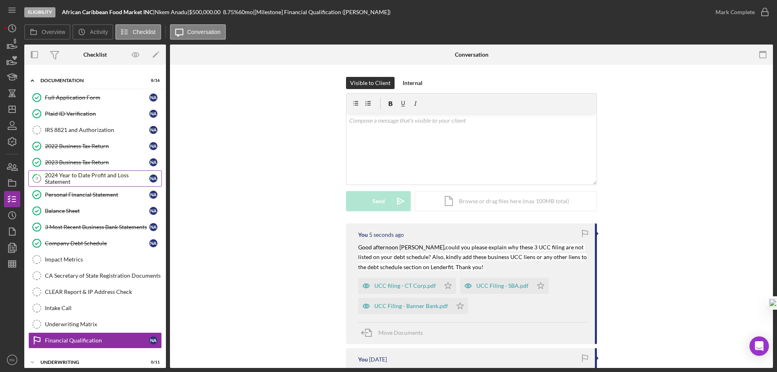
click at [87, 180] on div "2024 Year to Date Profit and Loss Statement" at bounding box center [97, 178] width 104 height 13
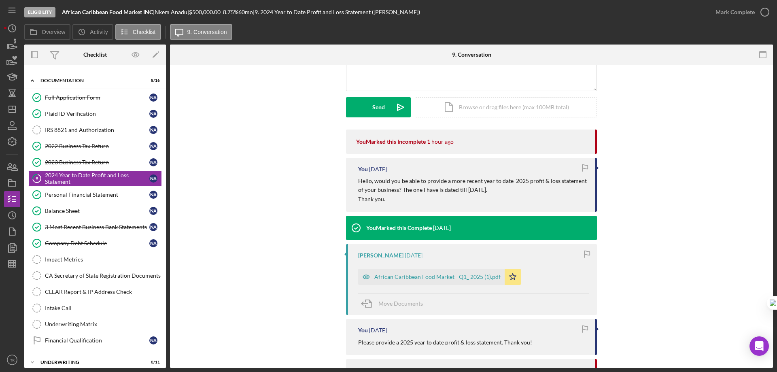
scroll to position [94, 0]
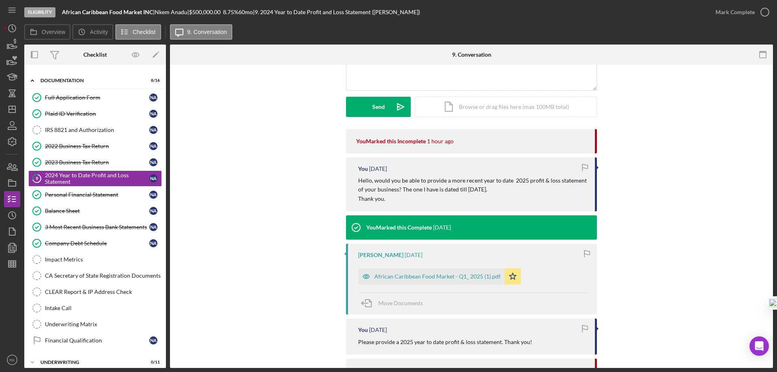
drag, startPoint x: 357, startPoint y: 180, endPoint x: 500, endPoint y: 197, distance: 143.5
click at [500, 197] on div "Hello, would you be able to provide a more recent year to date 2025 profit & lo…" at bounding box center [472, 189] width 229 height 27
copy div "Hello, would you be able to provide a more recent year to date 2025 profit & lo…"
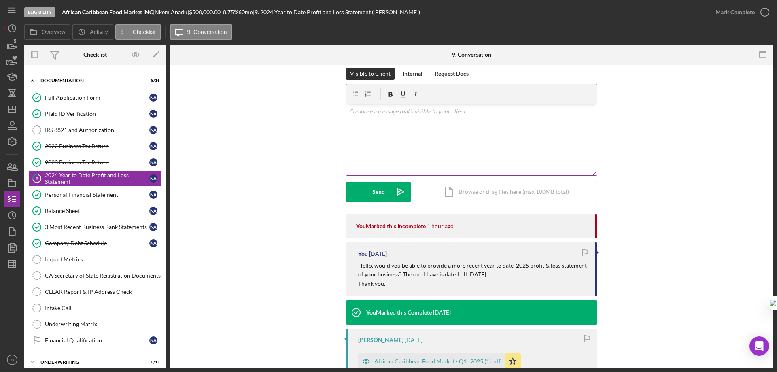
scroll to position [0, 0]
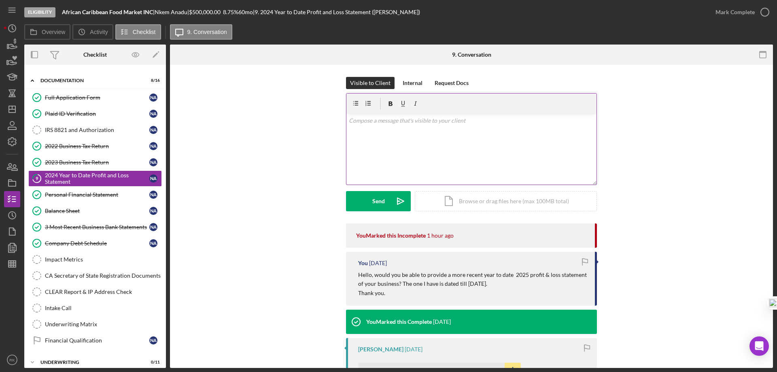
click at [379, 132] on div "v Color teal Color pink Remove color Add row above Add row below Add column bef…" at bounding box center [472, 149] width 250 height 71
paste div
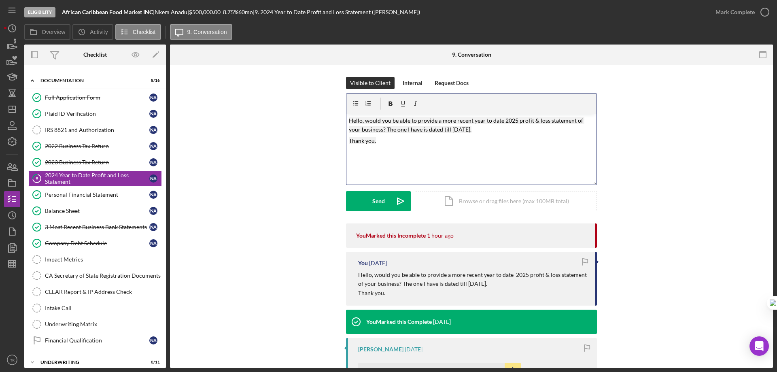
click at [360, 119] on mark "Hello, would you be able to provide a more recent year to date 2025 profit & lo…" at bounding box center [467, 125] width 236 height 16
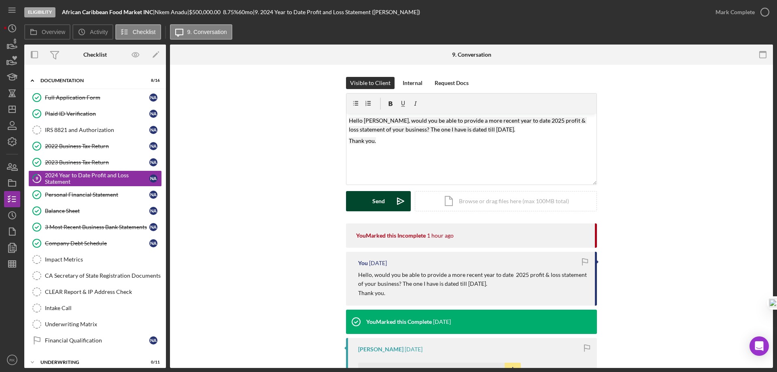
click at [374, 200] on div "Send" at bounding box center [379, 201] width 13 height 20
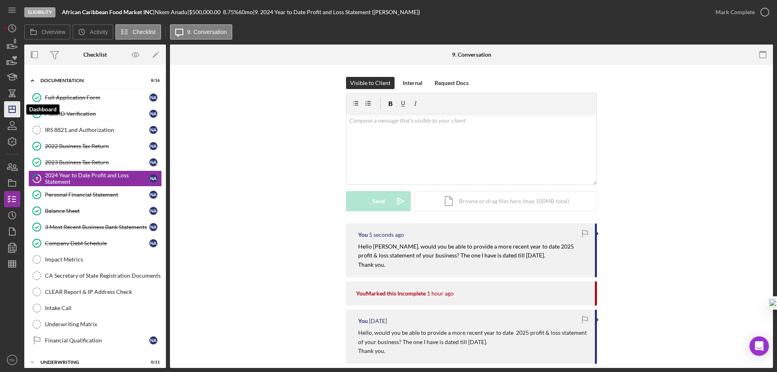
click at [10, 113] on polygon "button" at bounding box center [12, 109] width 6 height 6
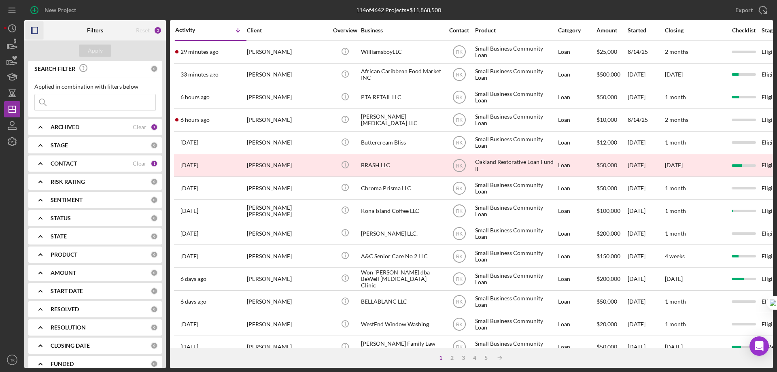
drag, startPoint x: 32, startPoint y: 30, endPoint x: 57, endPoint y: 60, distance: 39.7
click at [32, 30] on rect "button" at bounding box center [32, 30] width 2 height 6
